Goal: Communication & Community: Answer question/provide support

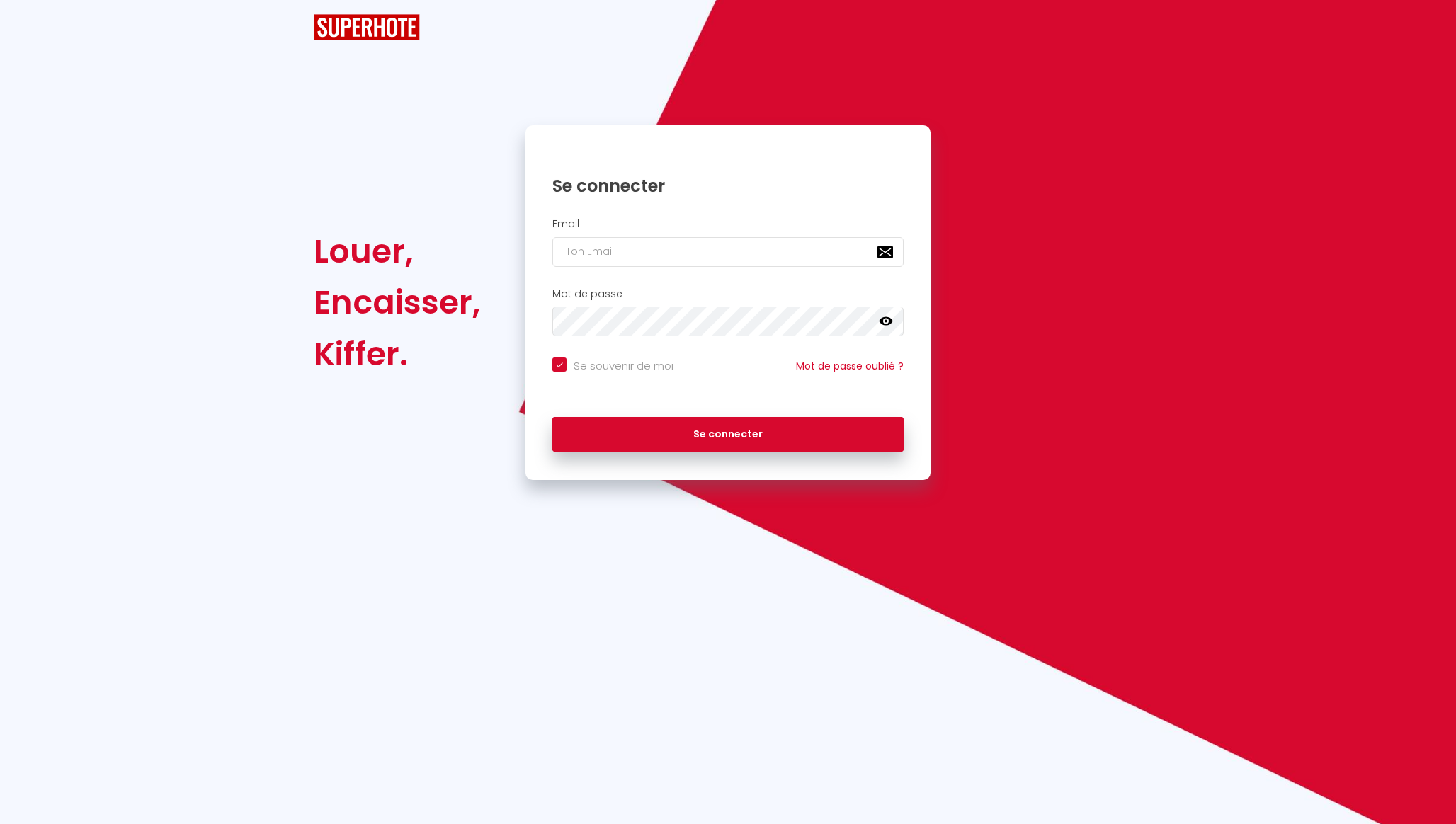
checkbox input "true"
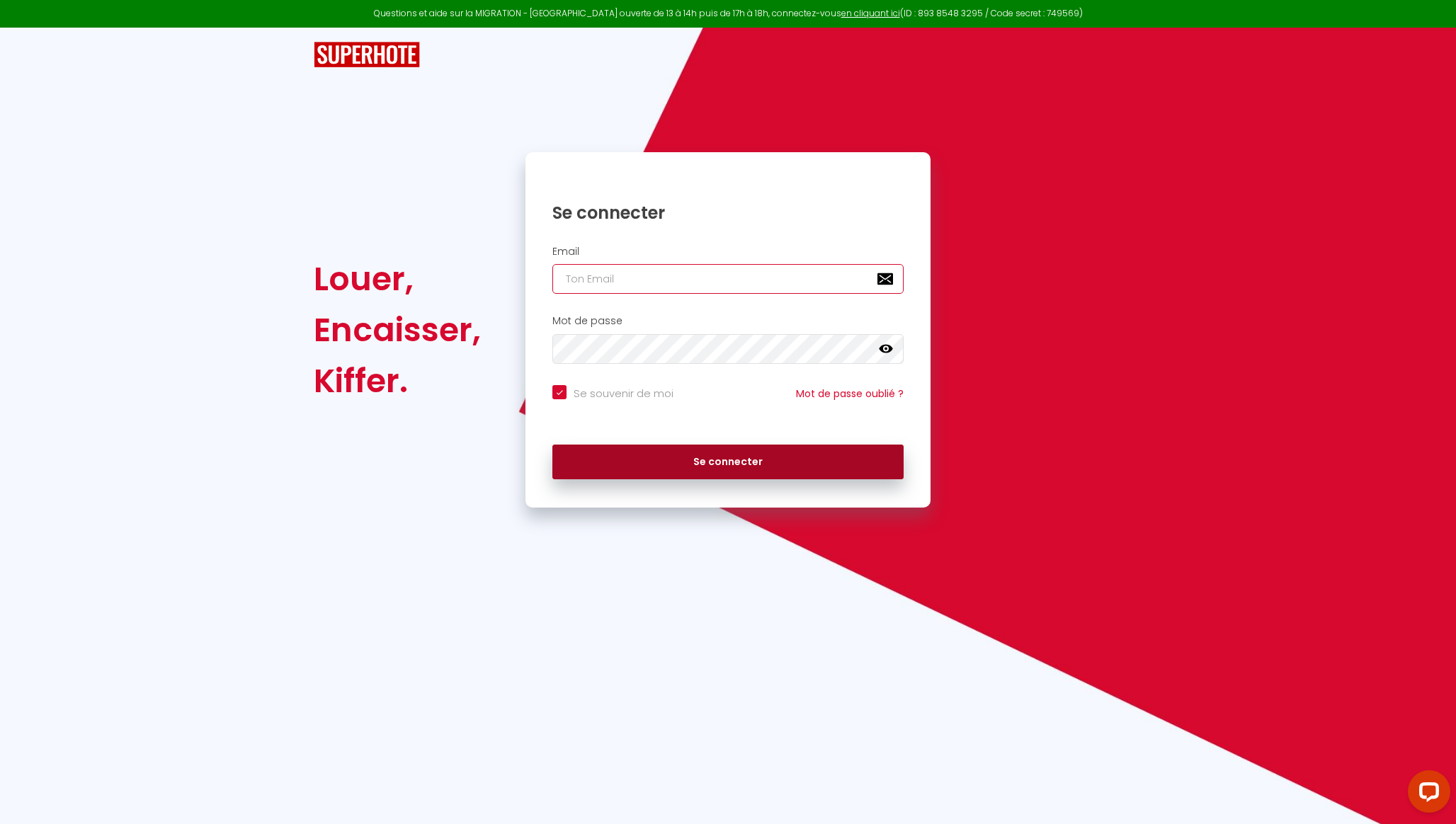
type input "[EMAIL_ADDRESS][DOMAIN_NAME]"
click at [683, 461] on button "Se connecter" at bounding box center [728, 463] width 351 height 36
checkbox input "true"
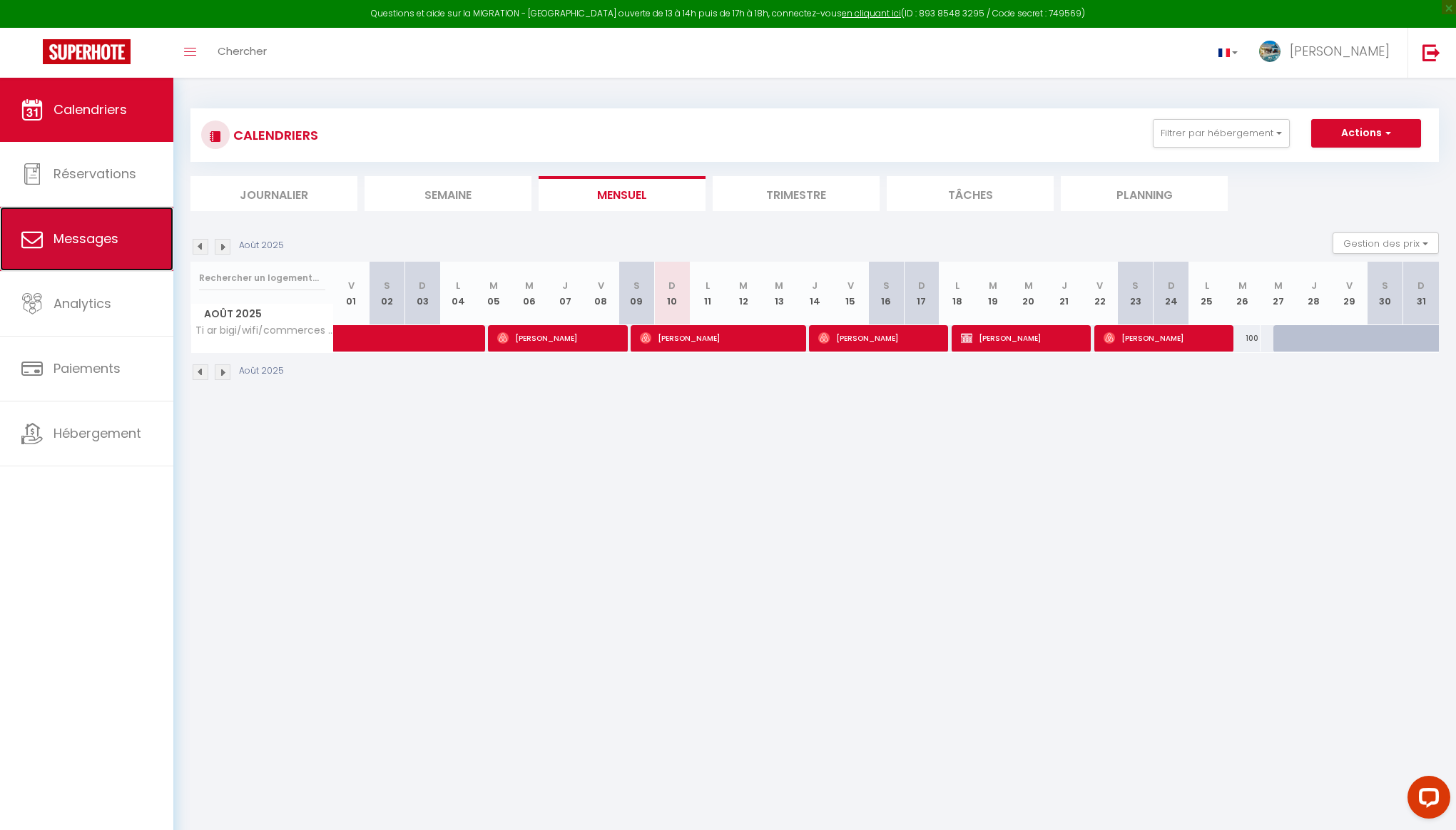
click at [91, 235] on span "Messages" at bounding box center [86, 239] width 65 height 18
select select "message"
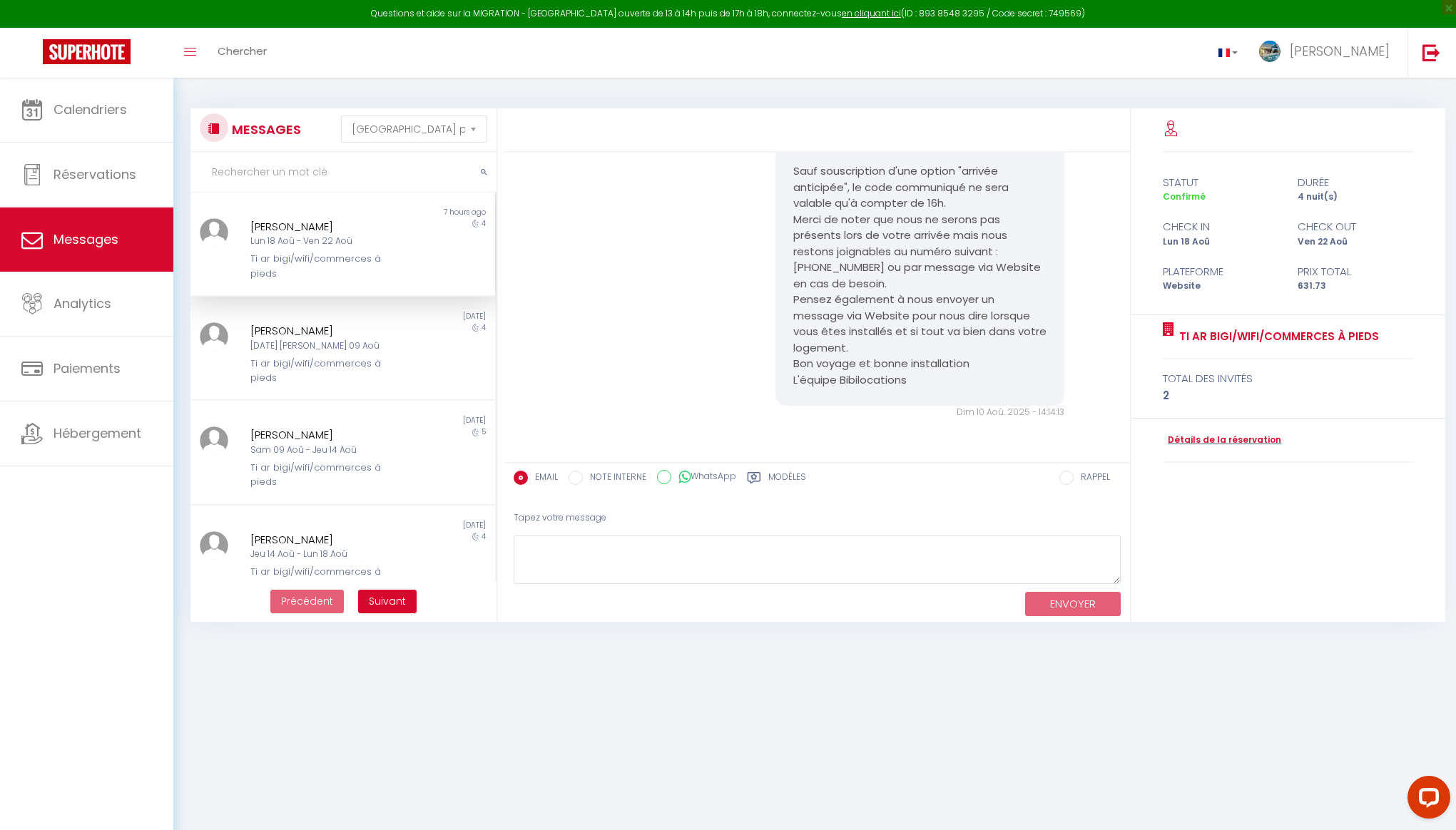
click at [295, 263] on div "Ti ar bigi/wifi/commerces à pieds" at bounding box center [330, 266] width 159 height 30
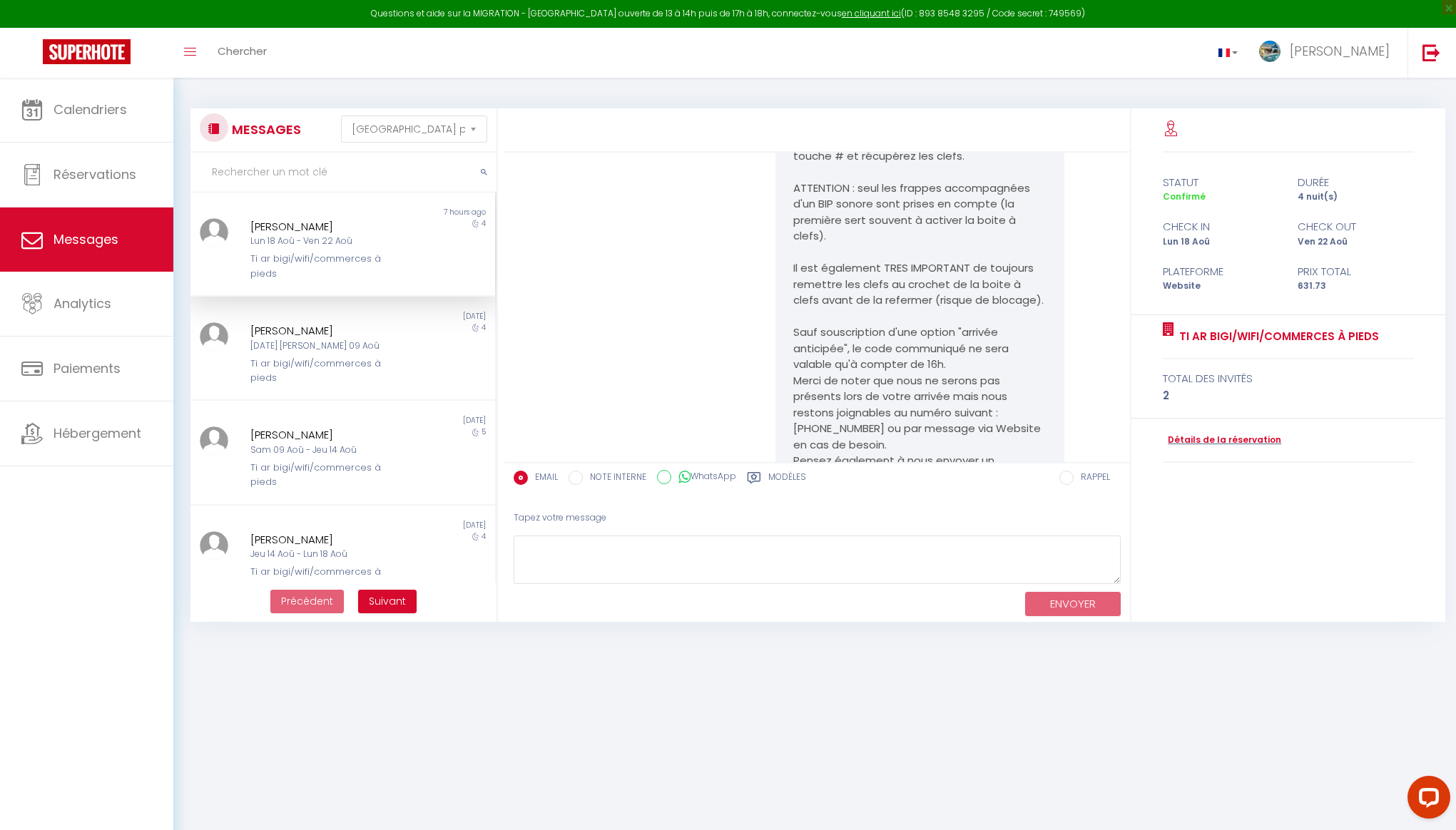
scroll to position [2244, 0]
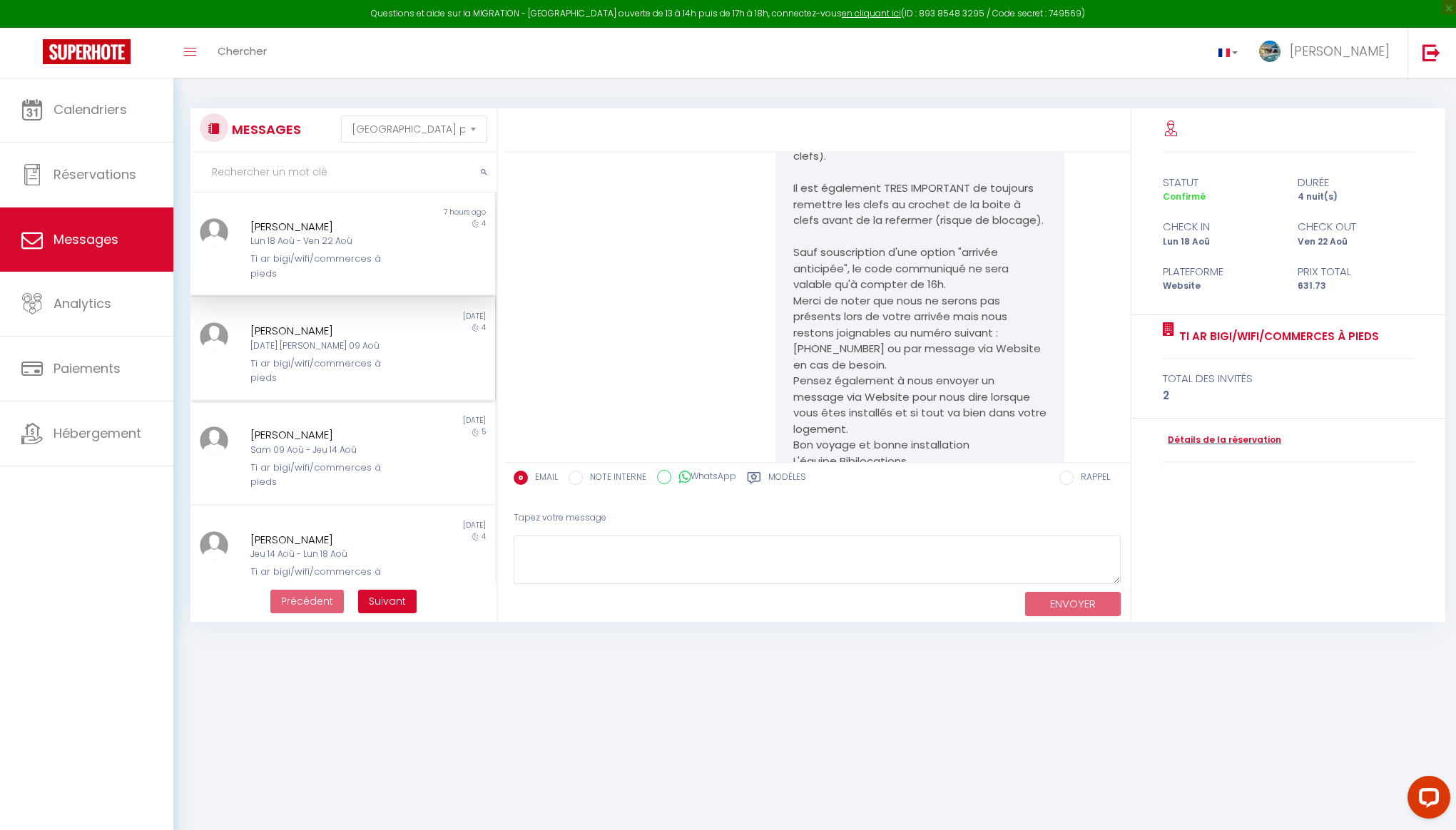
click at [407, 349] on div "Laure Pelletier Mar 05 Aoû - Sam 09 Aoû Ti ar bigi/wifi/commerces à pieds" at bounding box center [329, 353] width 178 height 63
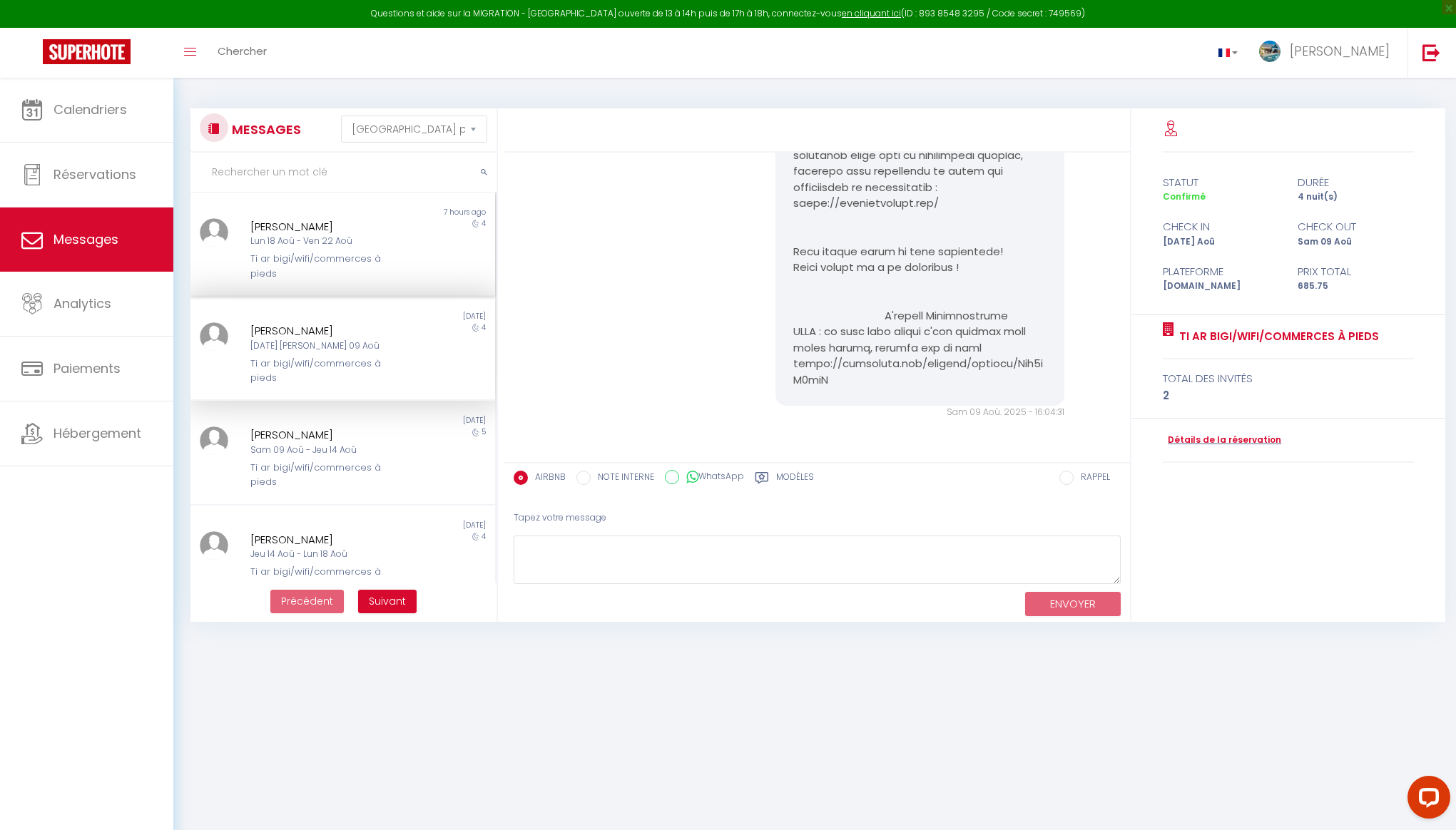
click at [357, 280] on div "Ti ar bigi/wifi/commerces à pieds" at bounding box center [330, 266] width 159 height 30
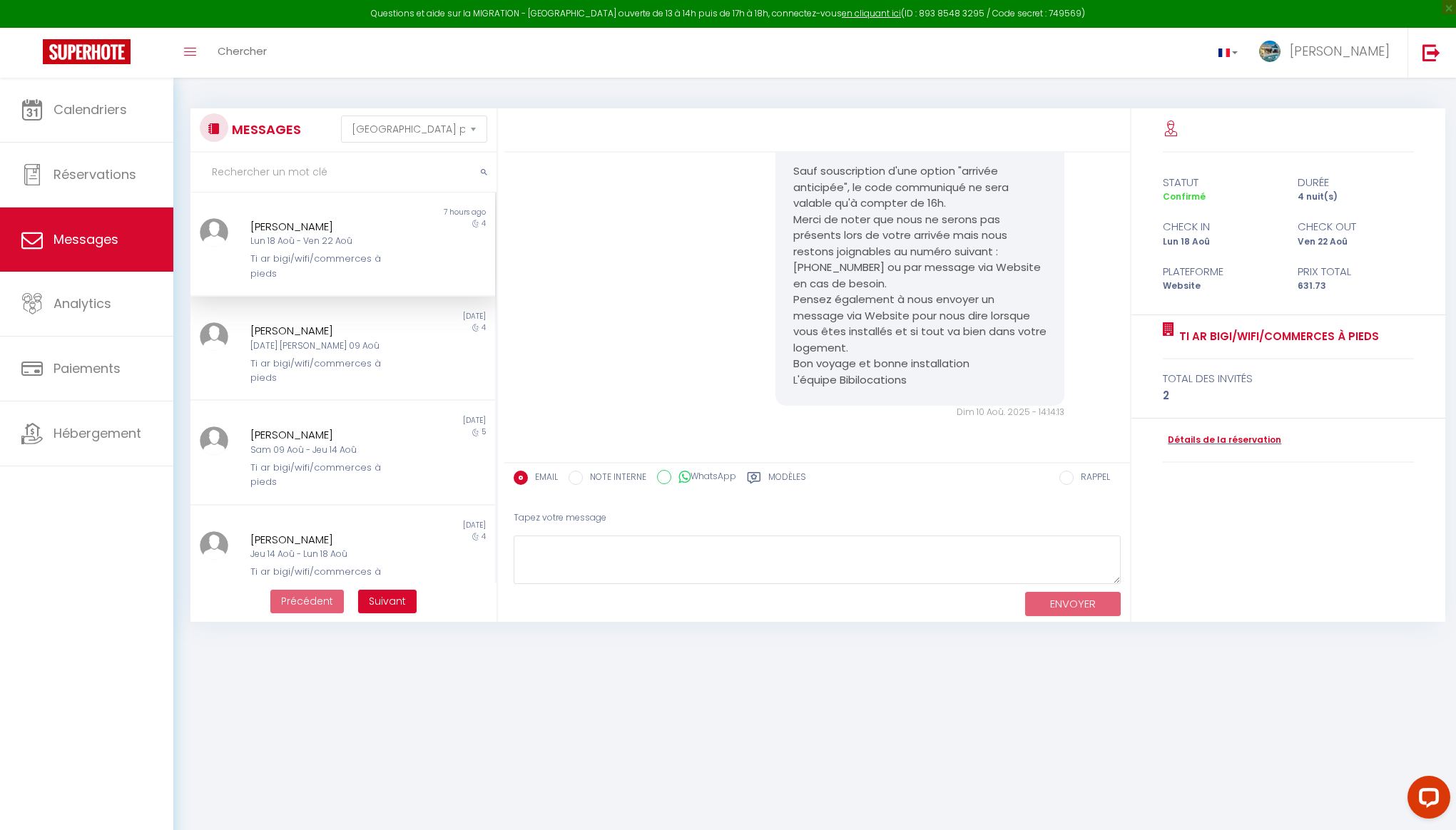
scroll to position [2502, 0]
click at [420, 330] on div "4" at bounding box center [456, 353] width 76 height 63
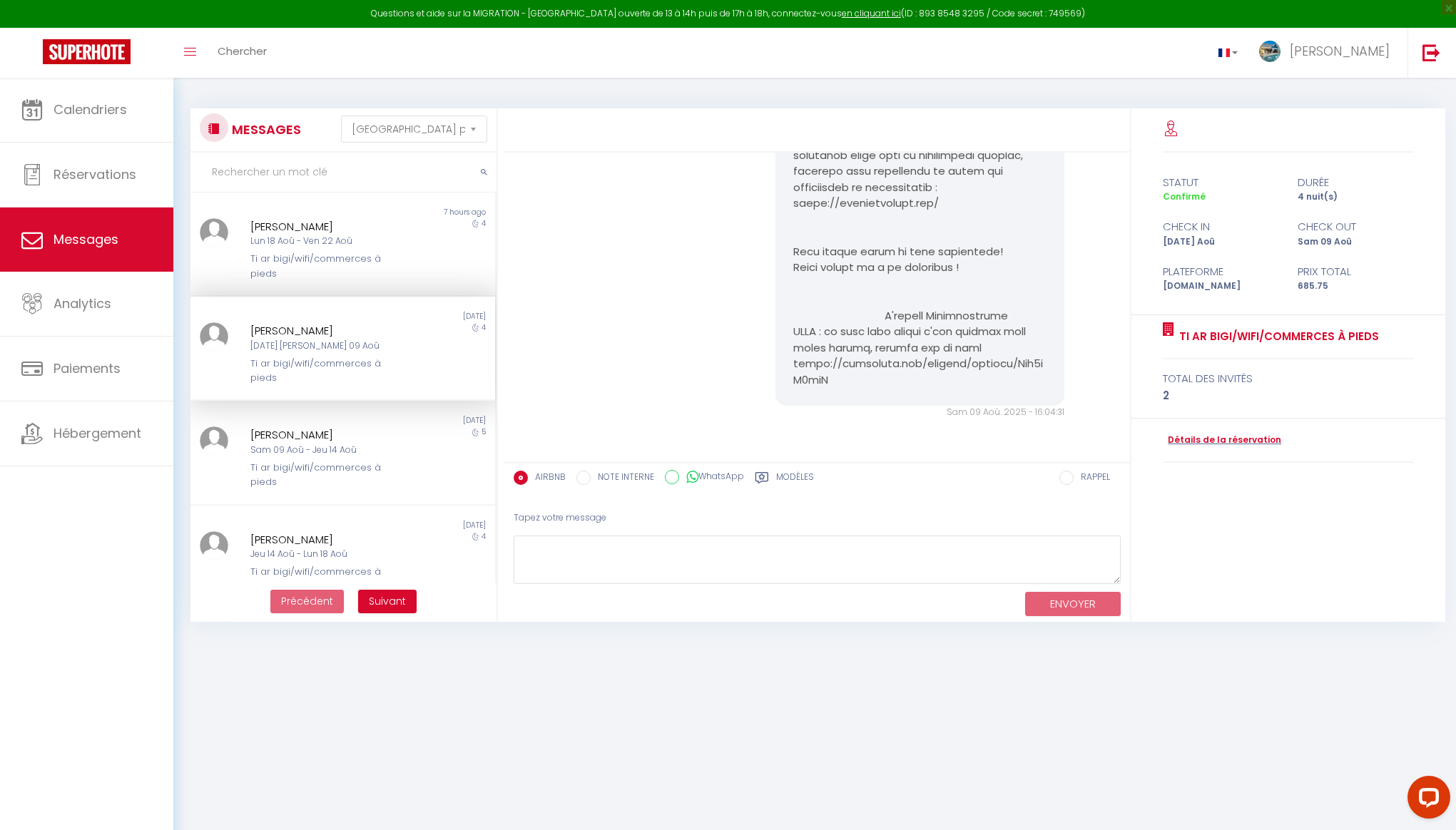
scroll to position [8665, 0]
click at [424, 462] on div "5" at bounding box center [456, 458] width 76 height 63
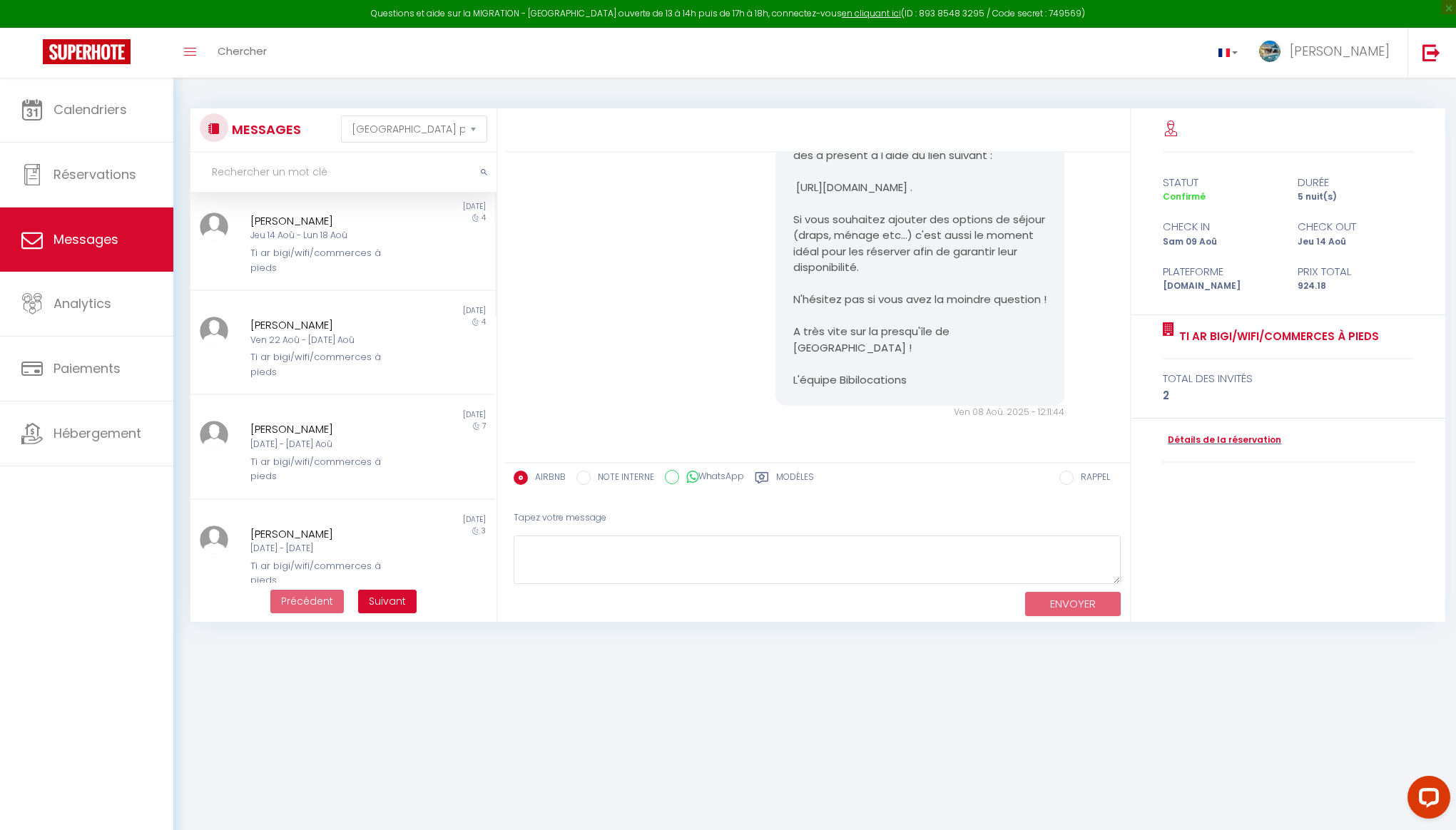
scroll to position [330, 0]
click at [403, 556] on div "Stephanie Malgogne Lun 21 Juil - Jeu 24 Juil Ti ar bigi/wifi/commerces à pieds" at bounding box center [329, 546] width 178 height 63
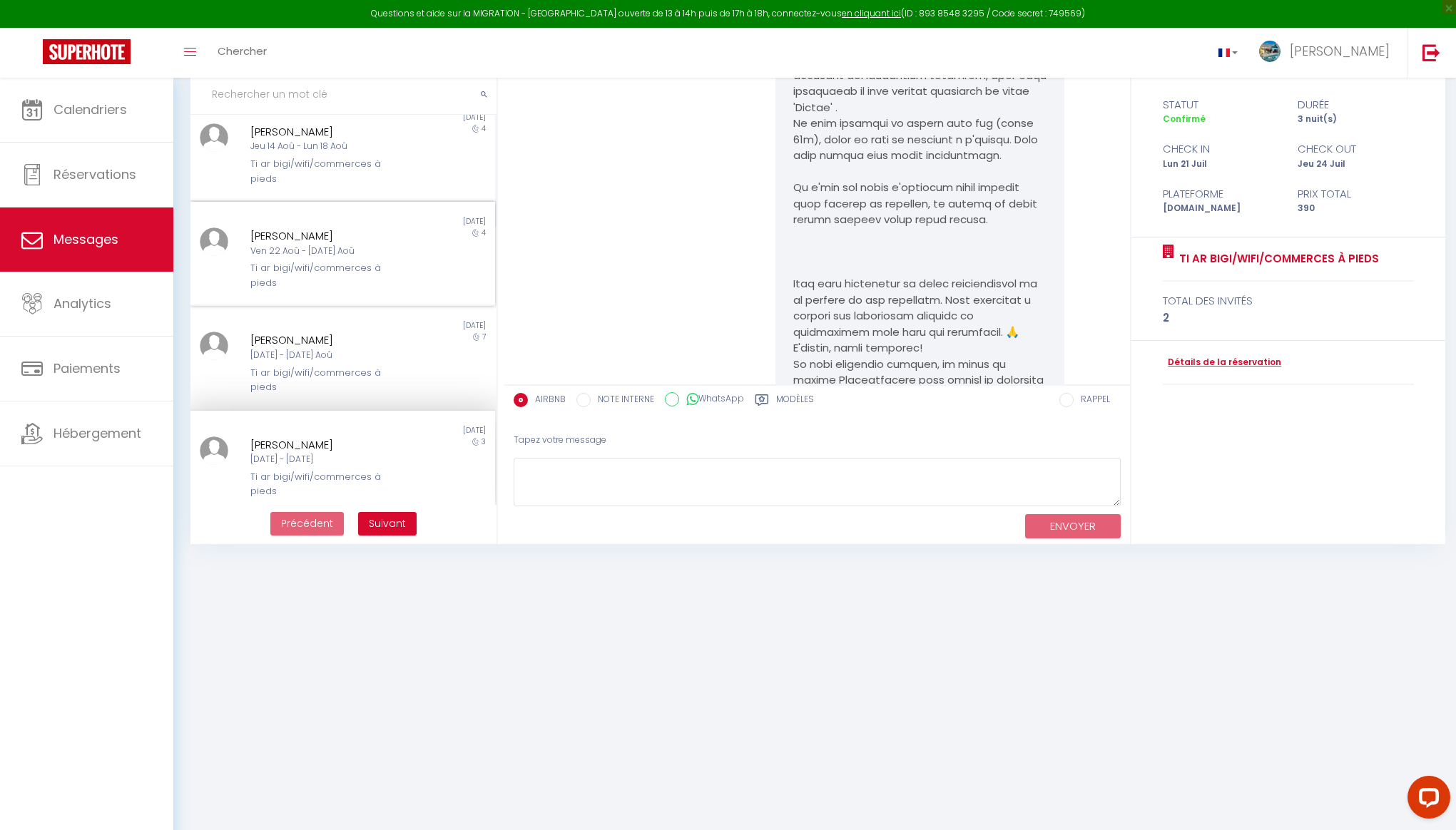
scroll to position [47, 0]
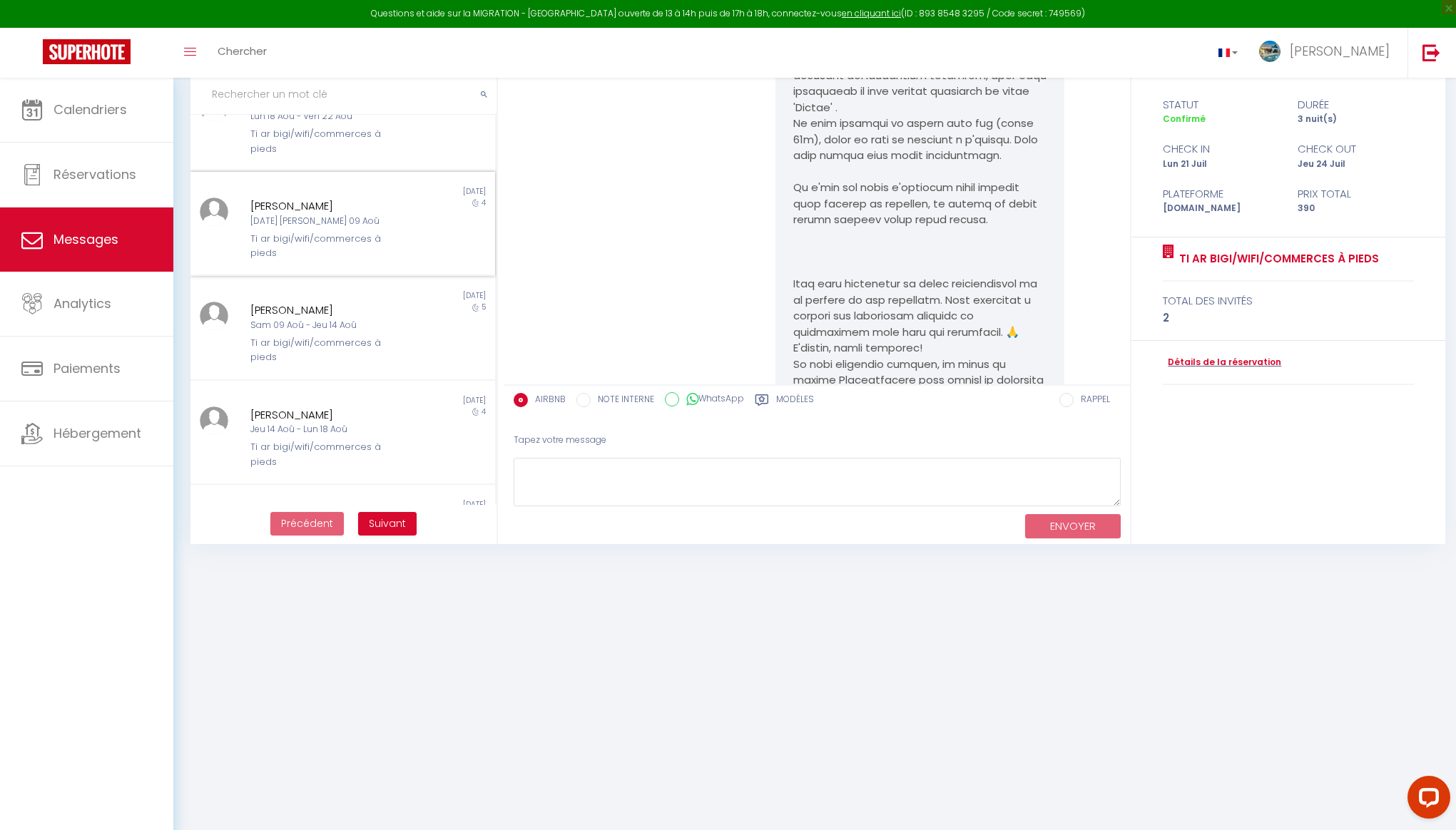
click at [409, 245] on div "Laure Pelletier Mar 05 Aoû - Sam 09 Aoû Ti ar bigi/wifi/commerces à pieds" at bounding box center [329, 229] width 178 height 63
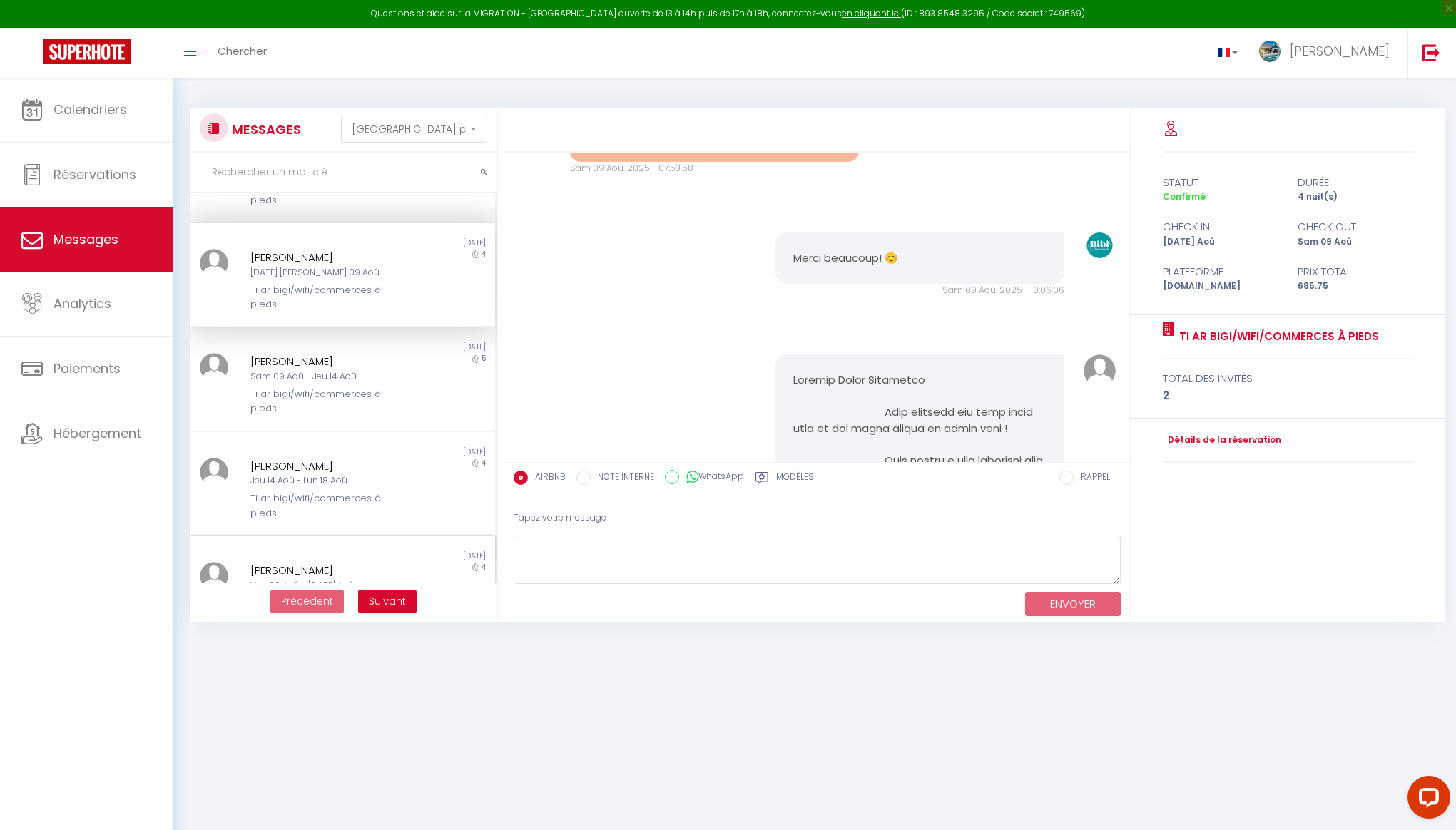
scroll to position [449, 0]
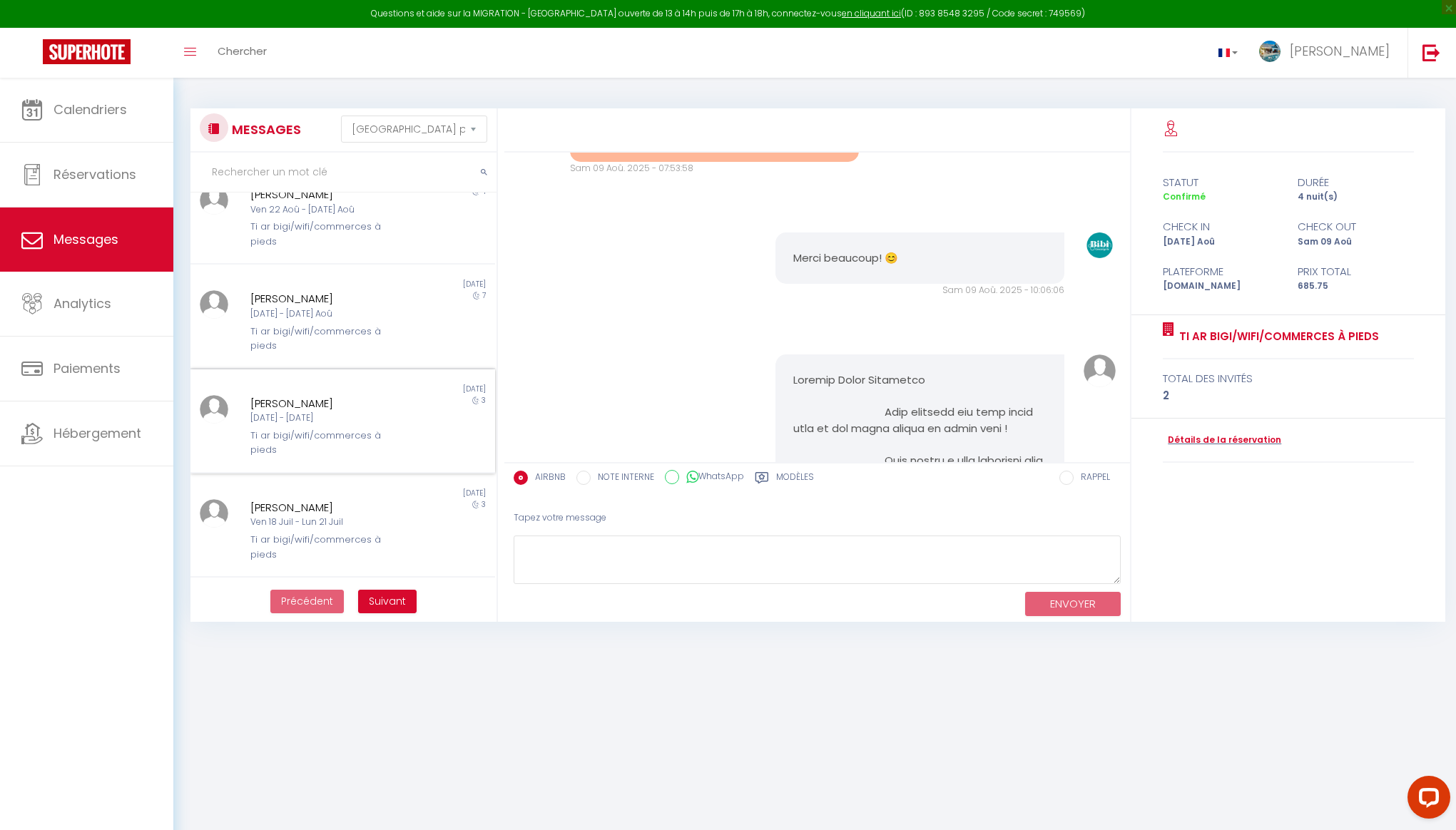
click at [410, 387] on div "2 weeks ago" at bounding box center [419, 389] width 152 height 12
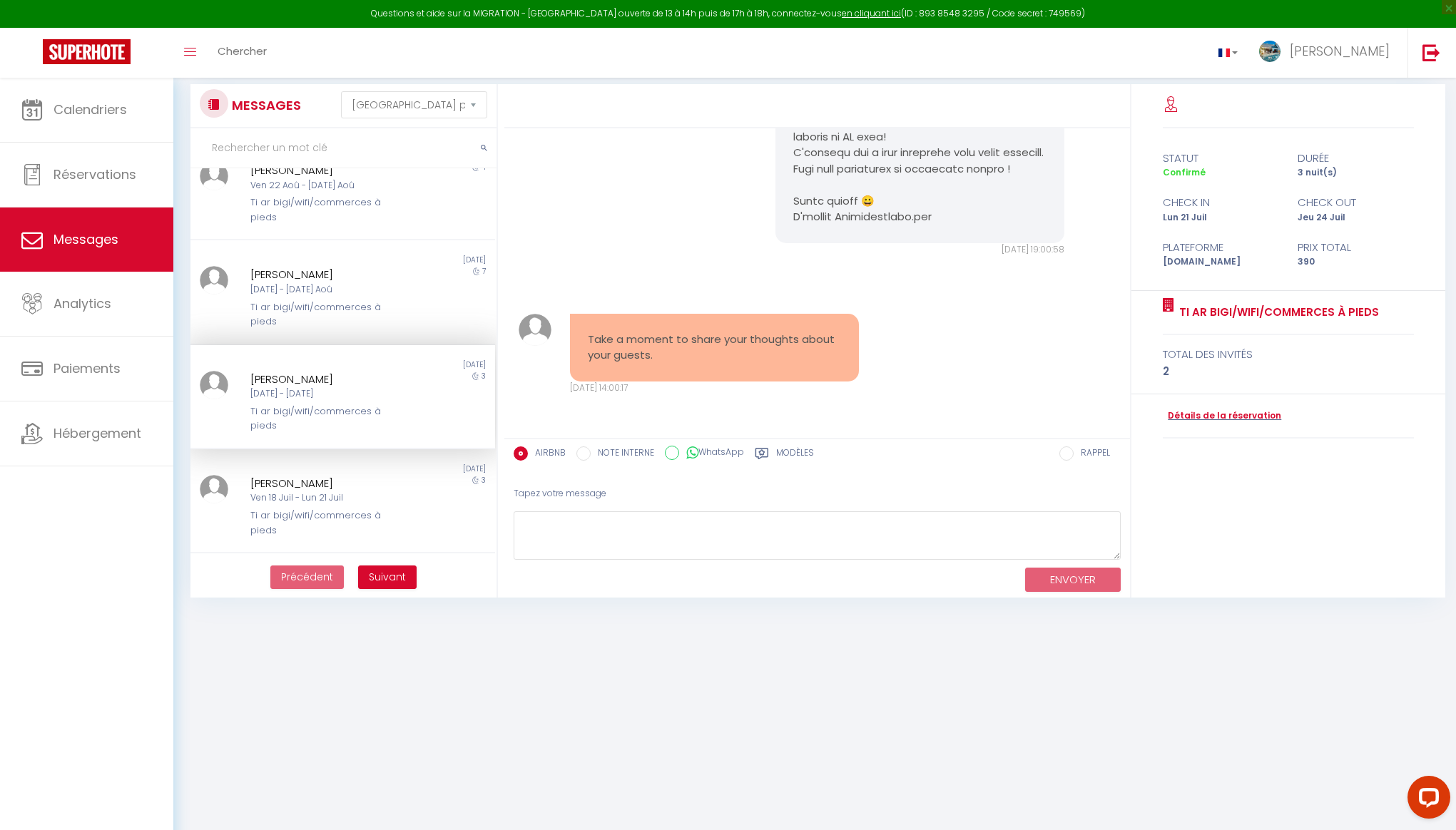
scroll to position [25, 0]
click at [413, 462] on div "3 weeks ago" at bounding box center [419, 468] width 152 height 12
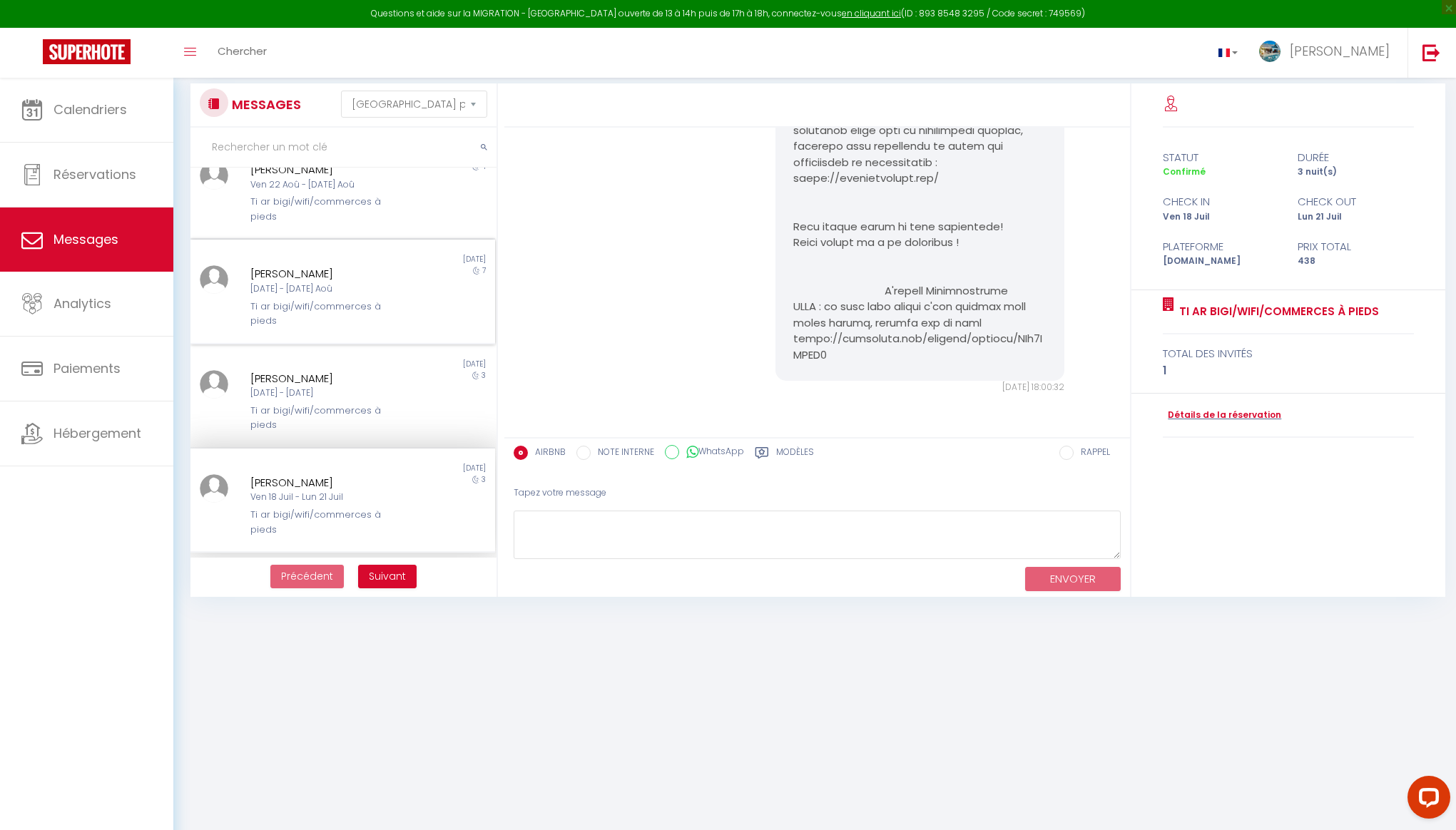
scroll to position [652, 0]
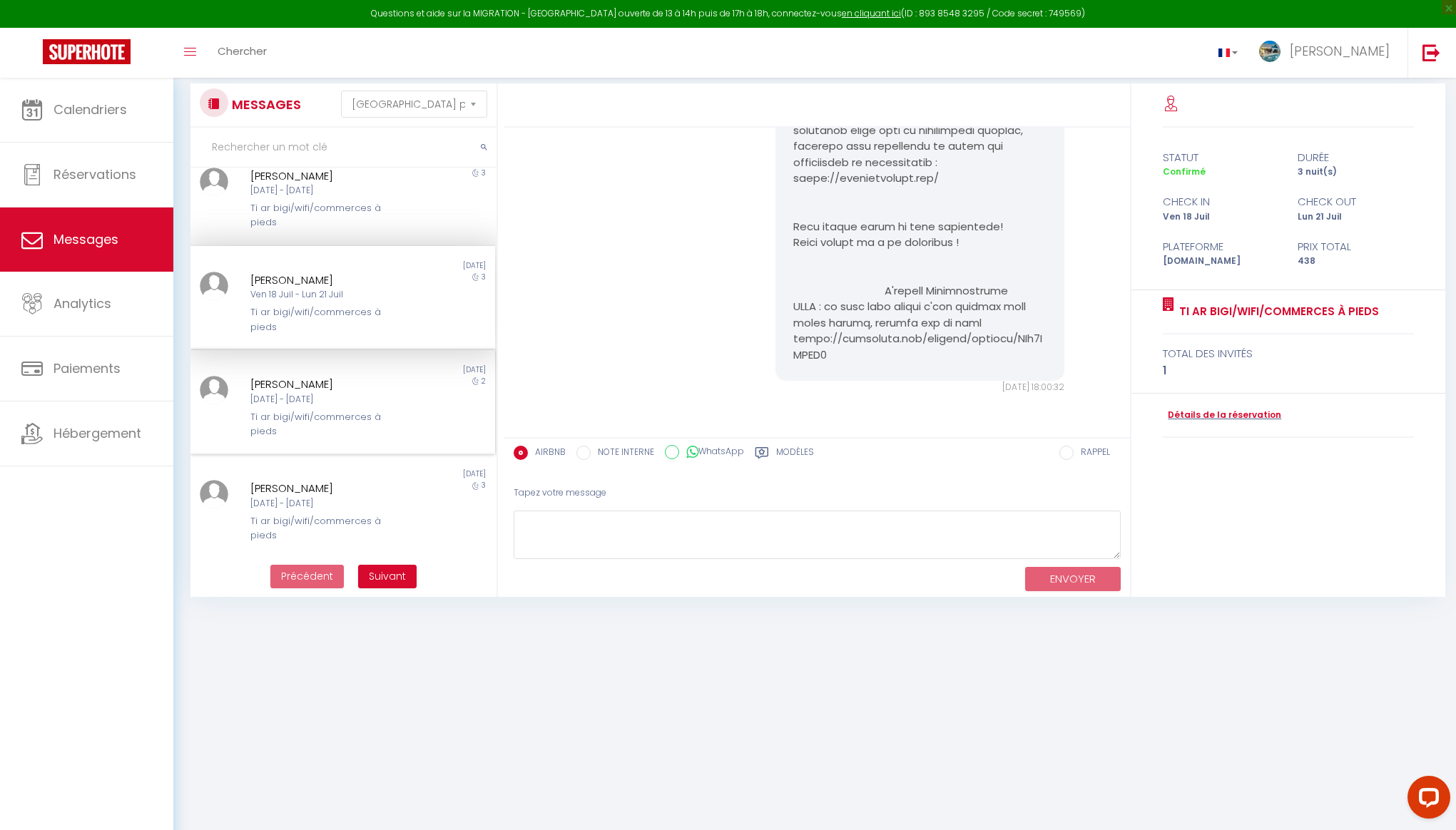
click at [371, 384] on div "Marie Sparfel" at bounding box center [330, 384] width 159 height 17
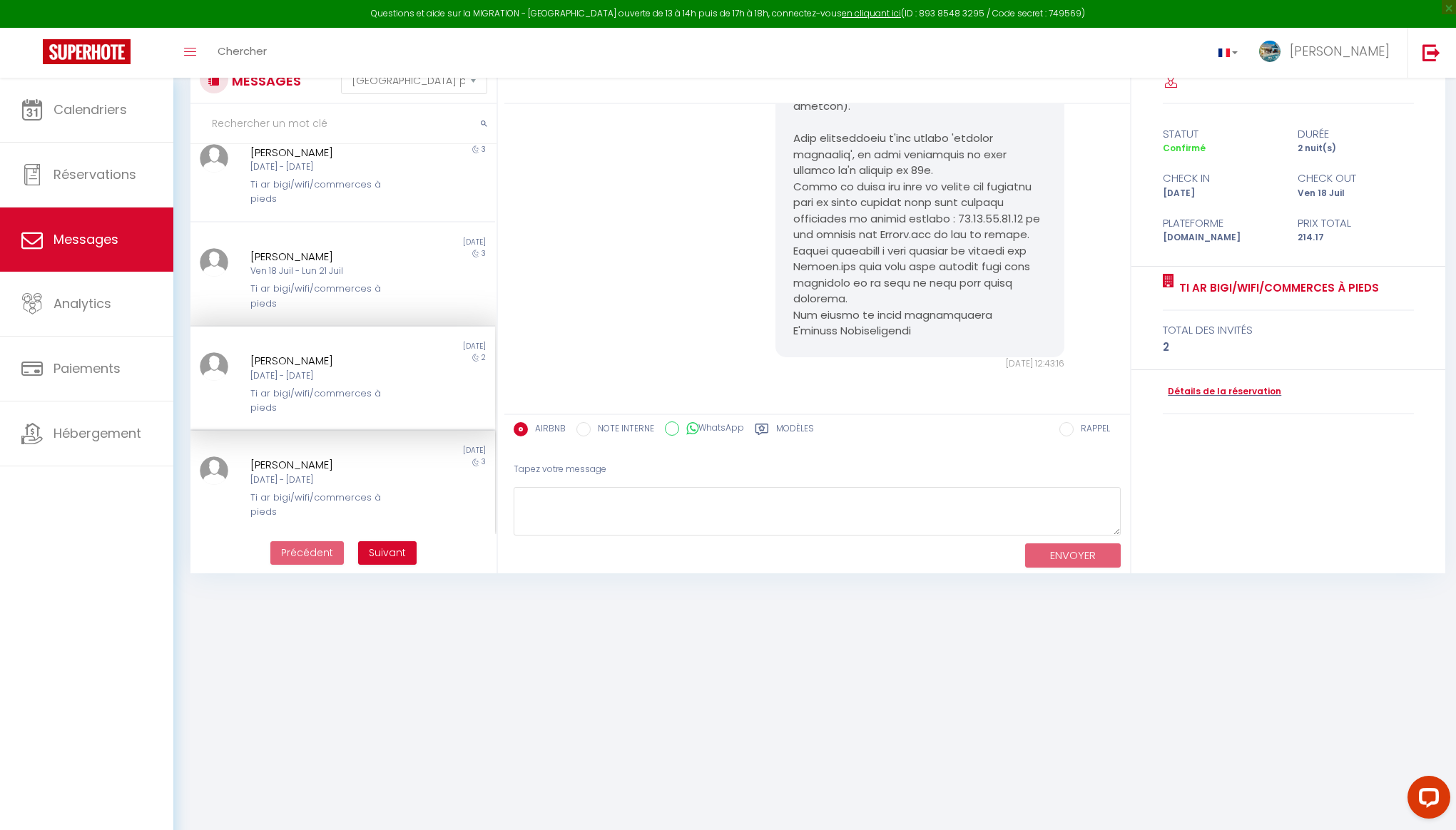
scroll to position [53, 0]
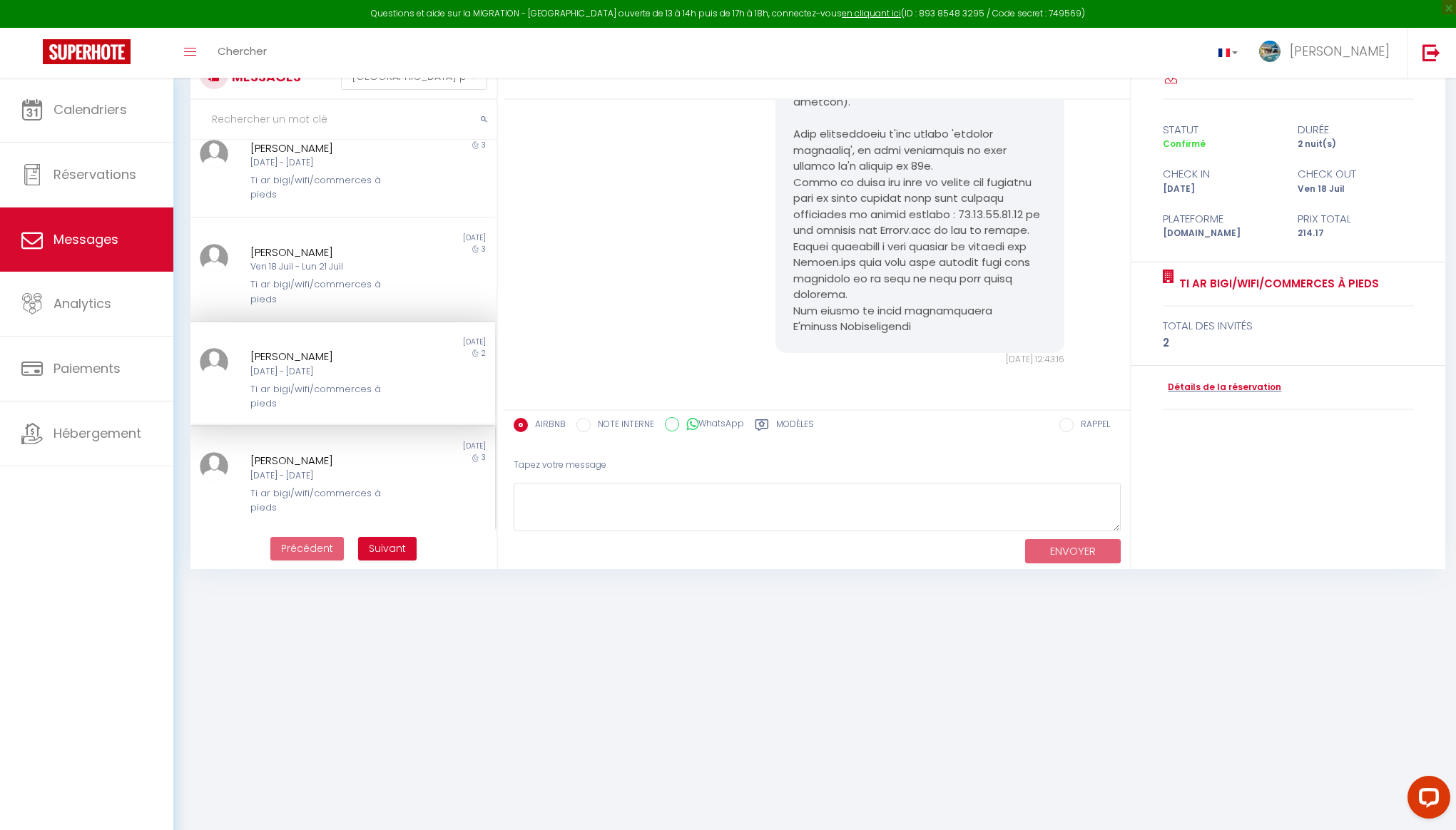
click at [399, 445] on div "1 month ago" at bounding box center [419, 446] width 152 height 12
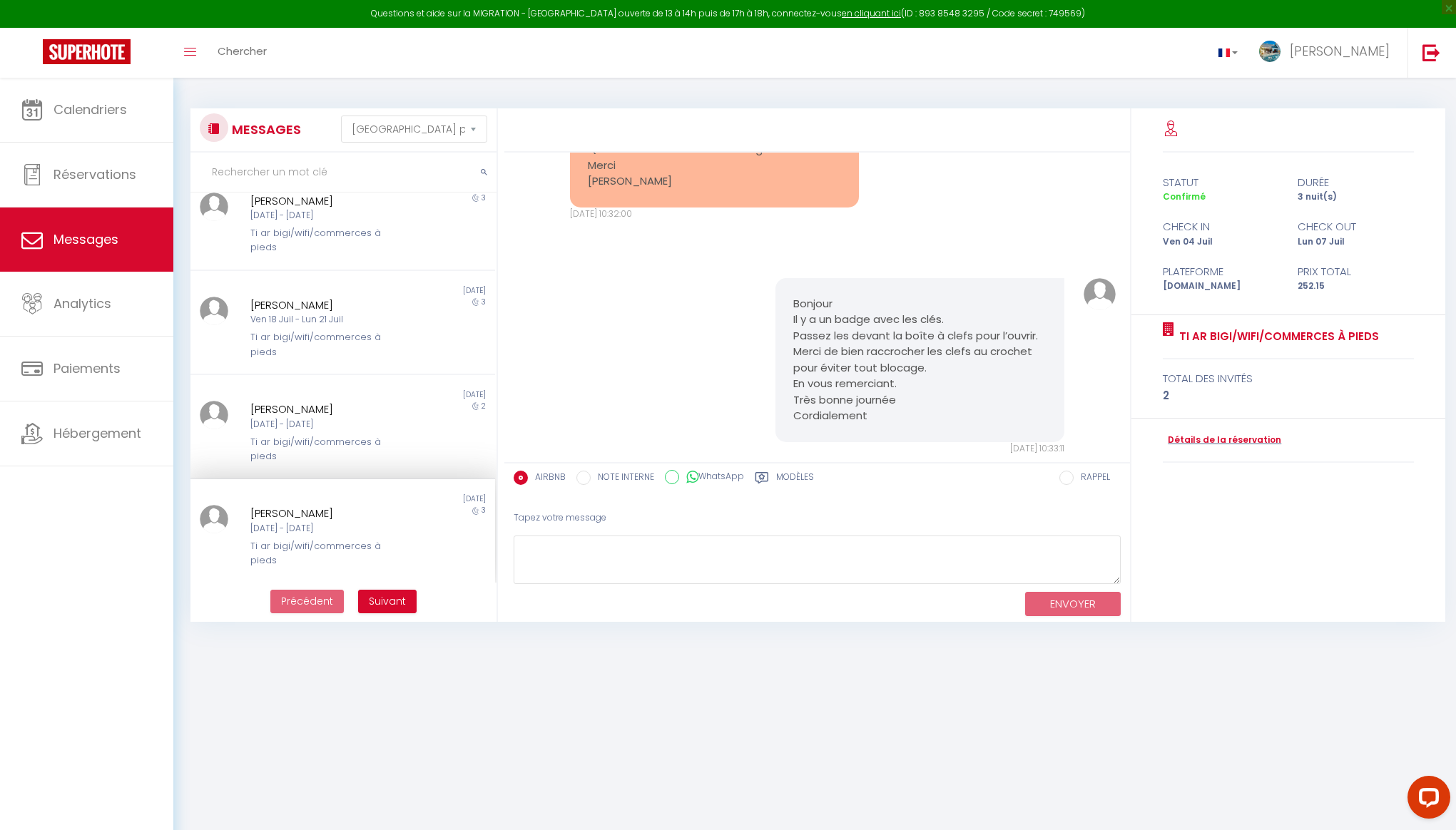
scroll to position [5497, 0]
